Goal: Complete application form

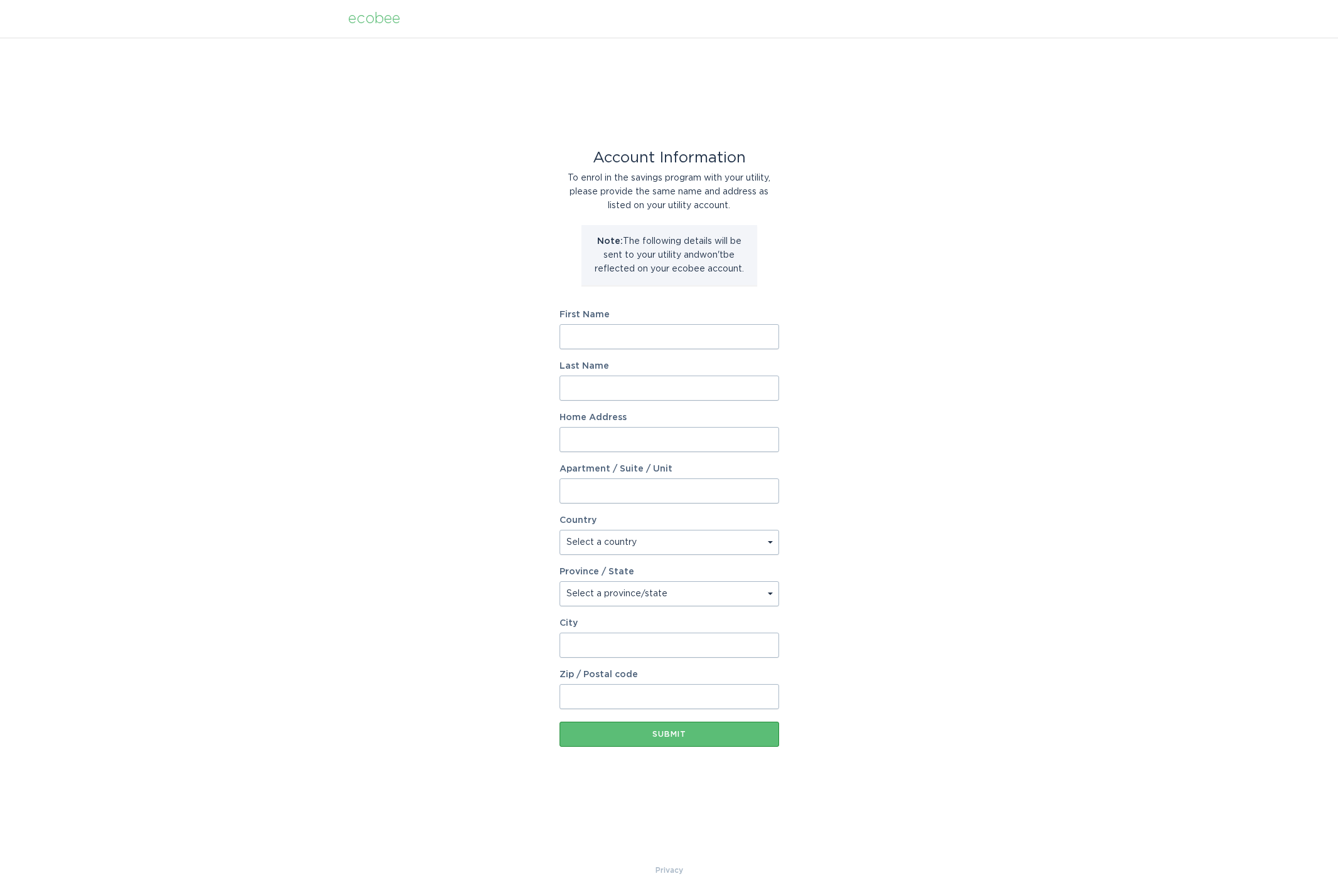
click at [615, 349] on input "First Name" at bounding box center [669, 337] width 220 height 25
type input "[PERSON_NAME]"
type input "11008"
type input "[STREET_ADDRESS][PERSON_NAME]"
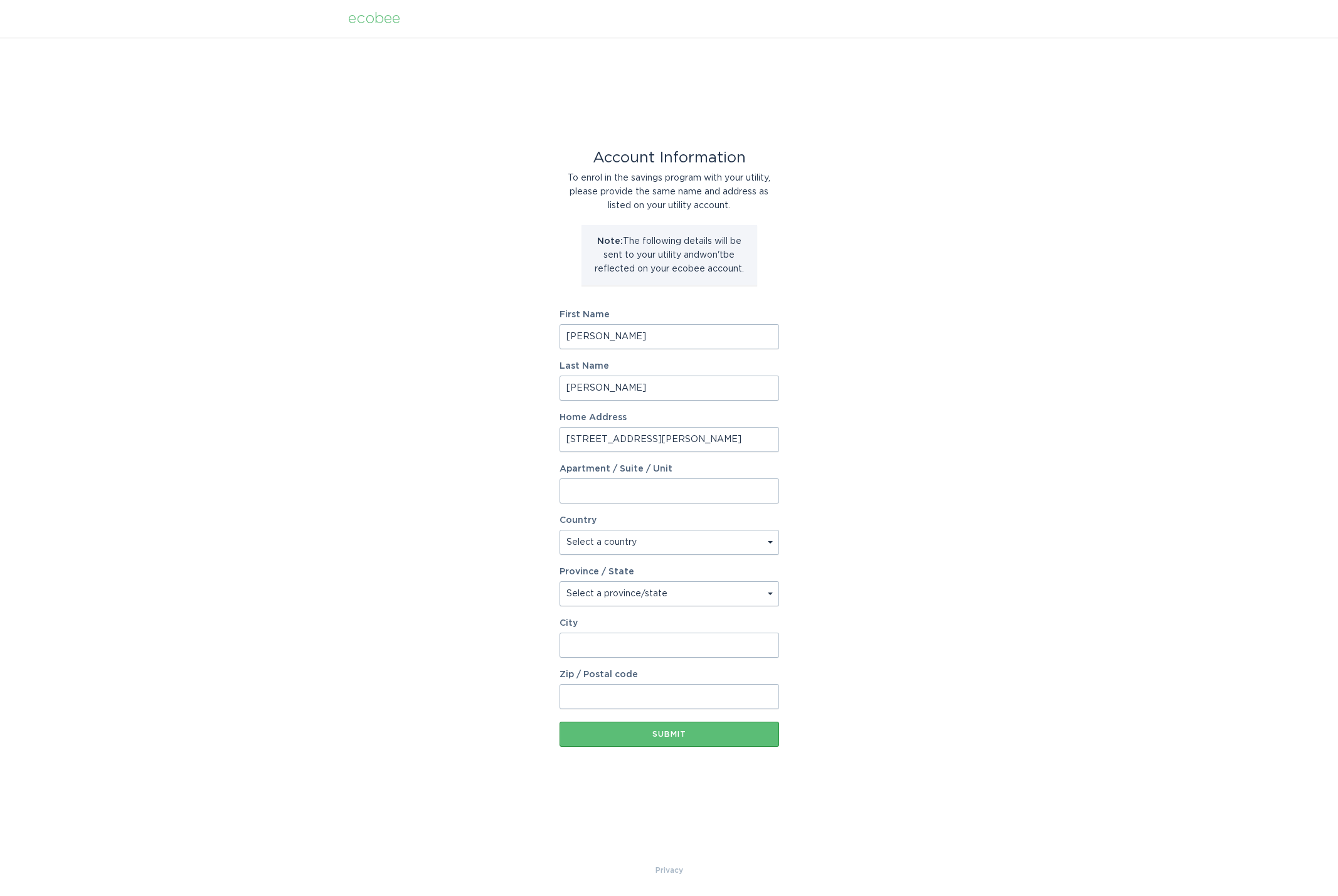
select select "US"
type input "[STREET_ADDRESS][PERSON_NAME]"
type input "Charlotte"
type input "28269"
click at [731, 591] on select "Select a province/state [US_STATE] [US_STATE] [US_STATE] [US_STATE] [US_STATE] …" at bounding box center [669, 594] width 220 height 25
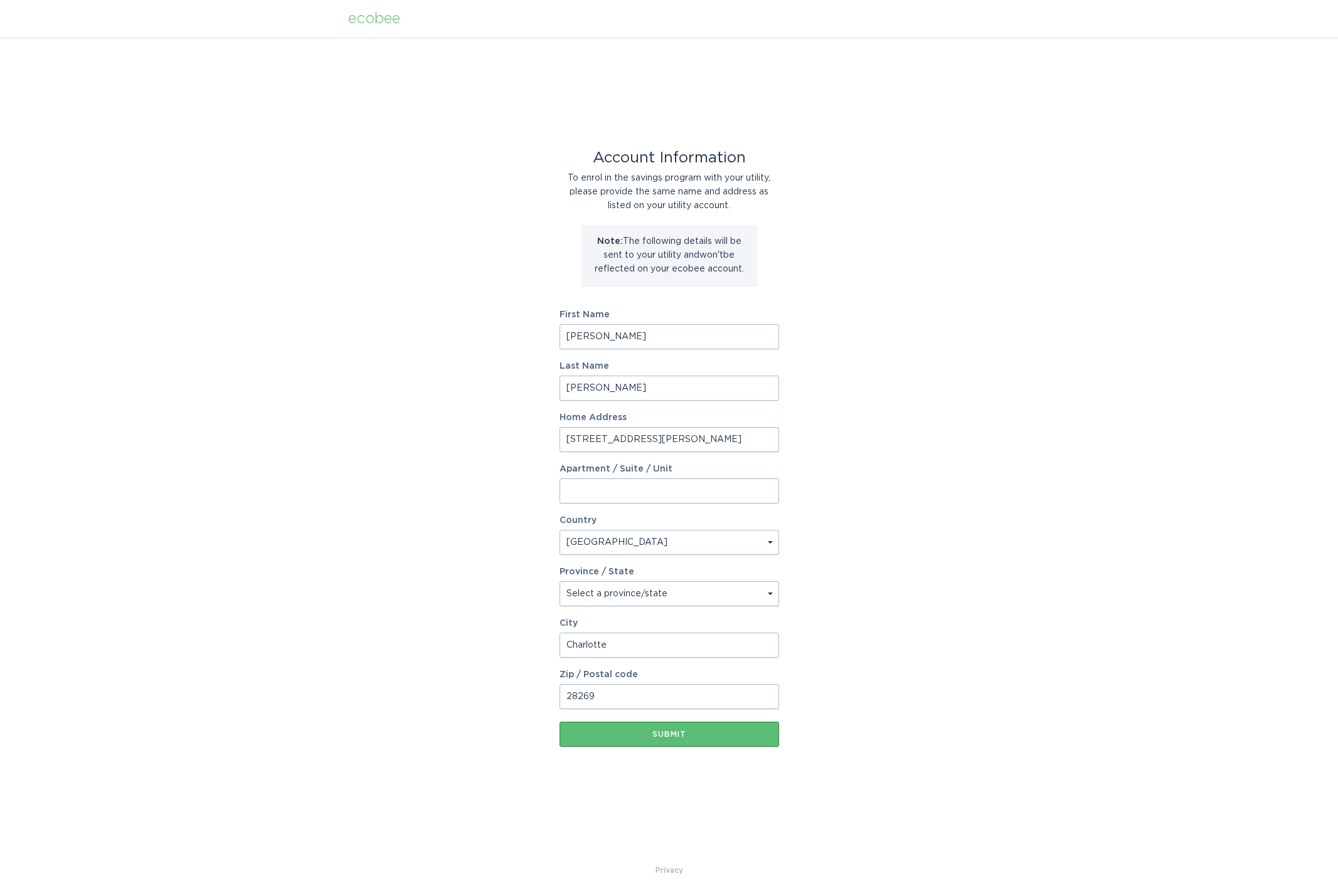
select select "NC"
click at [704, 738] on div "Submit" at bounding box center [669, 735] width 207 height 7
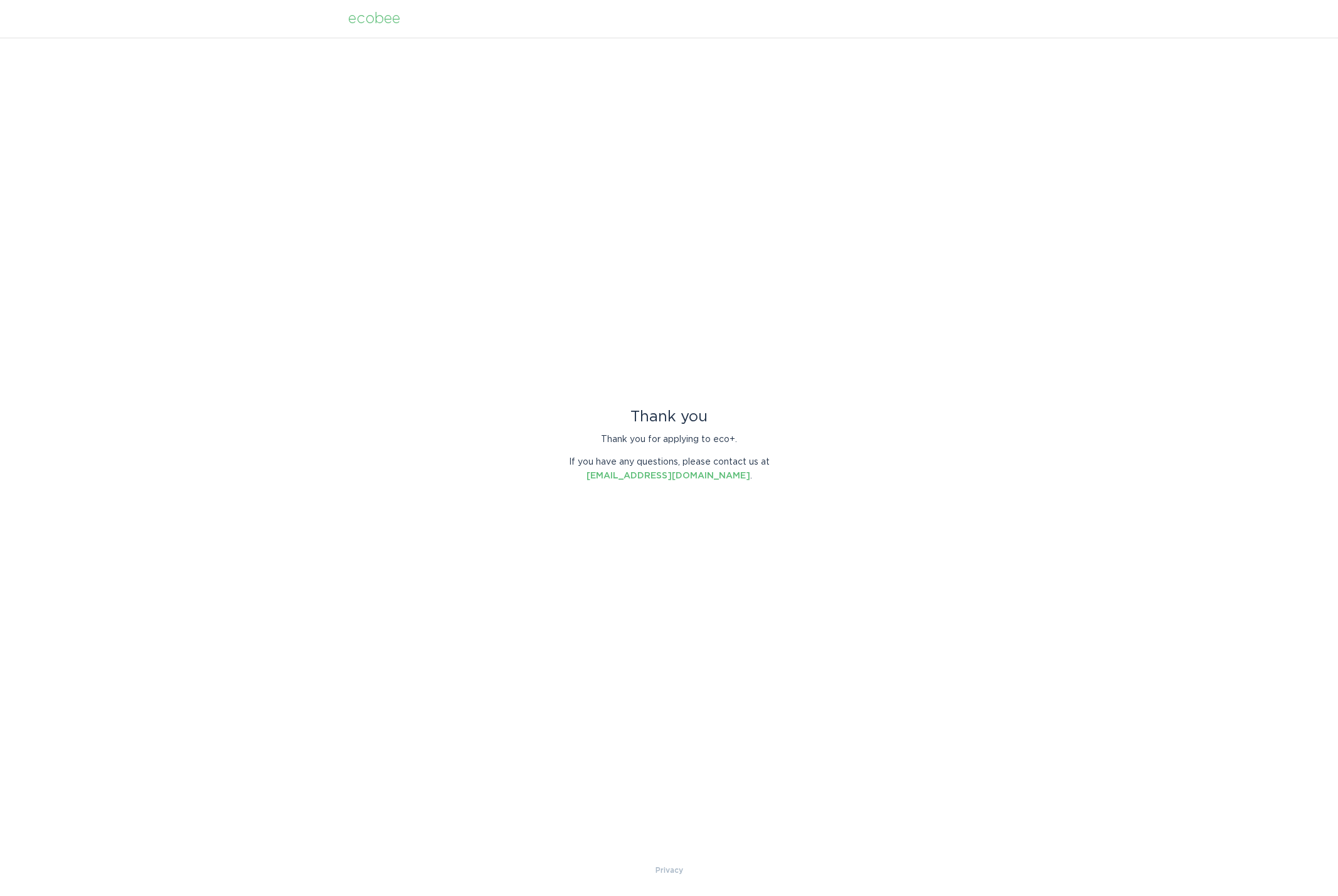
click at [392, 25] on div "ecobee" at bounding box center [374, 18] width 52 height 14
